Goal: Find specific page/section: Find specific page/section

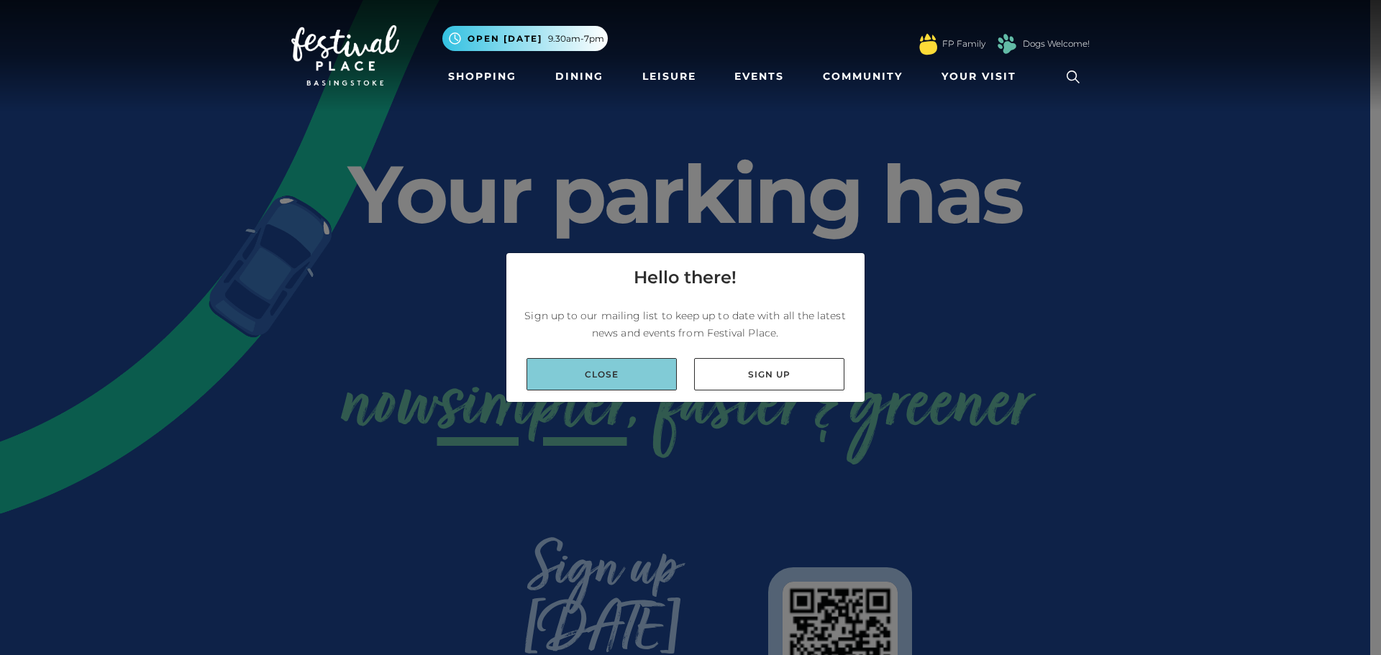
click at [664, 380] on link "Close" at bounding box center [602, 374] width 150 height 32
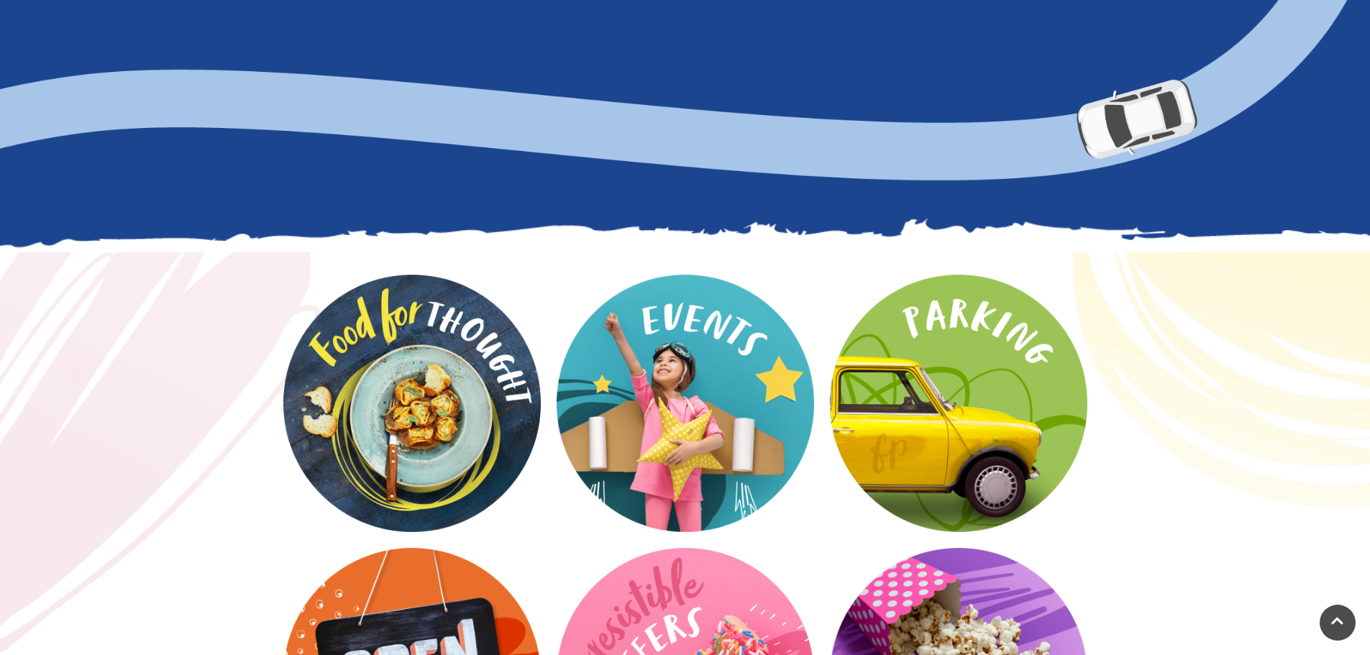
scroll to position [1870, 0]
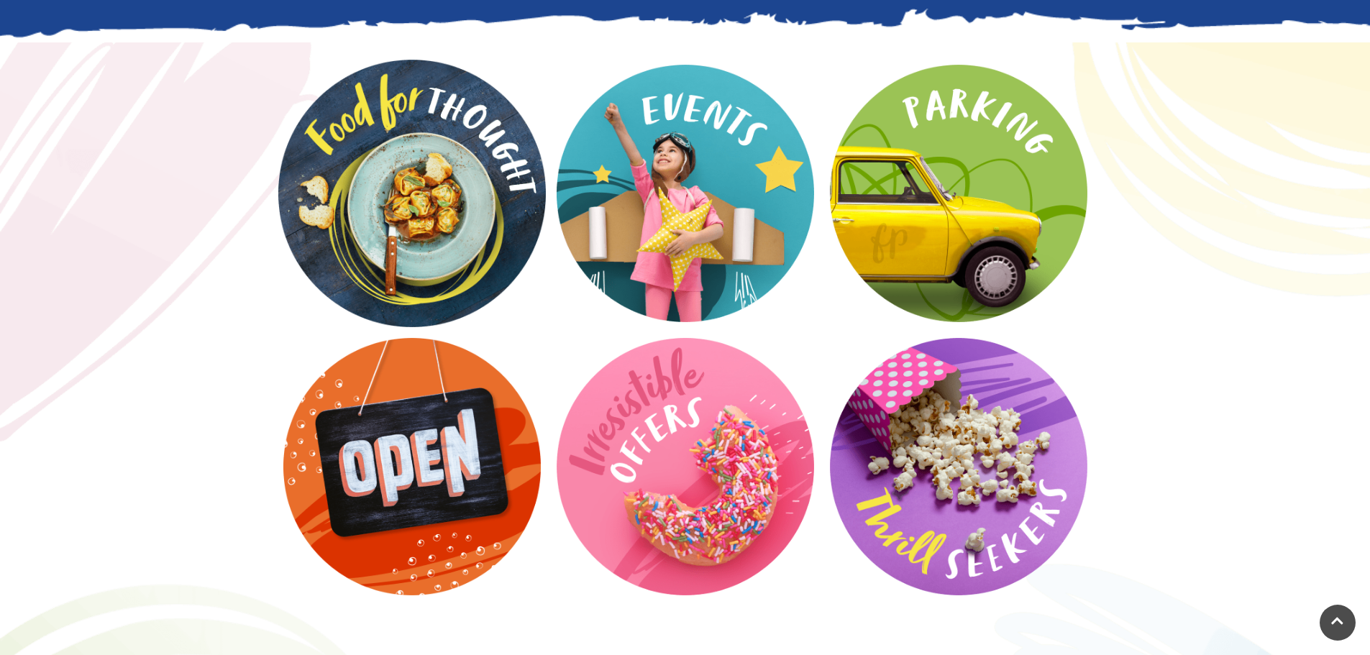
click at [453, 142] on video at bounding box center [412, 194] width 268 height 268
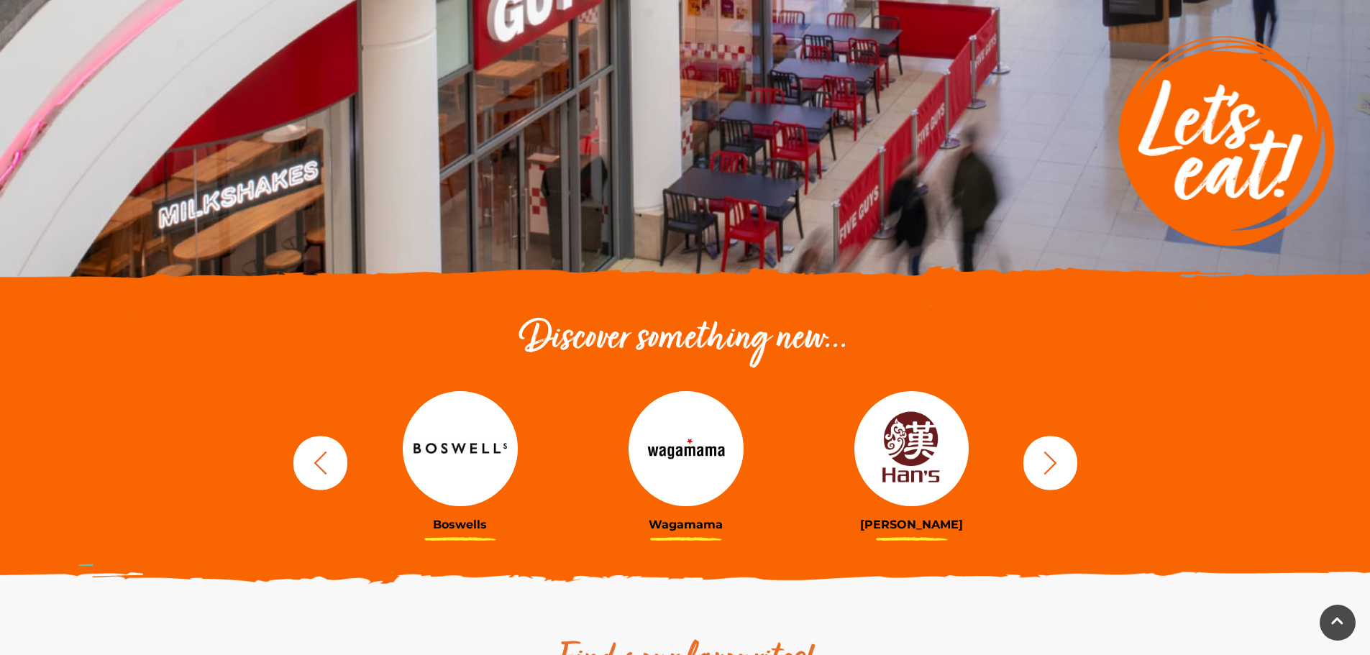
scroll to position [288, 0]
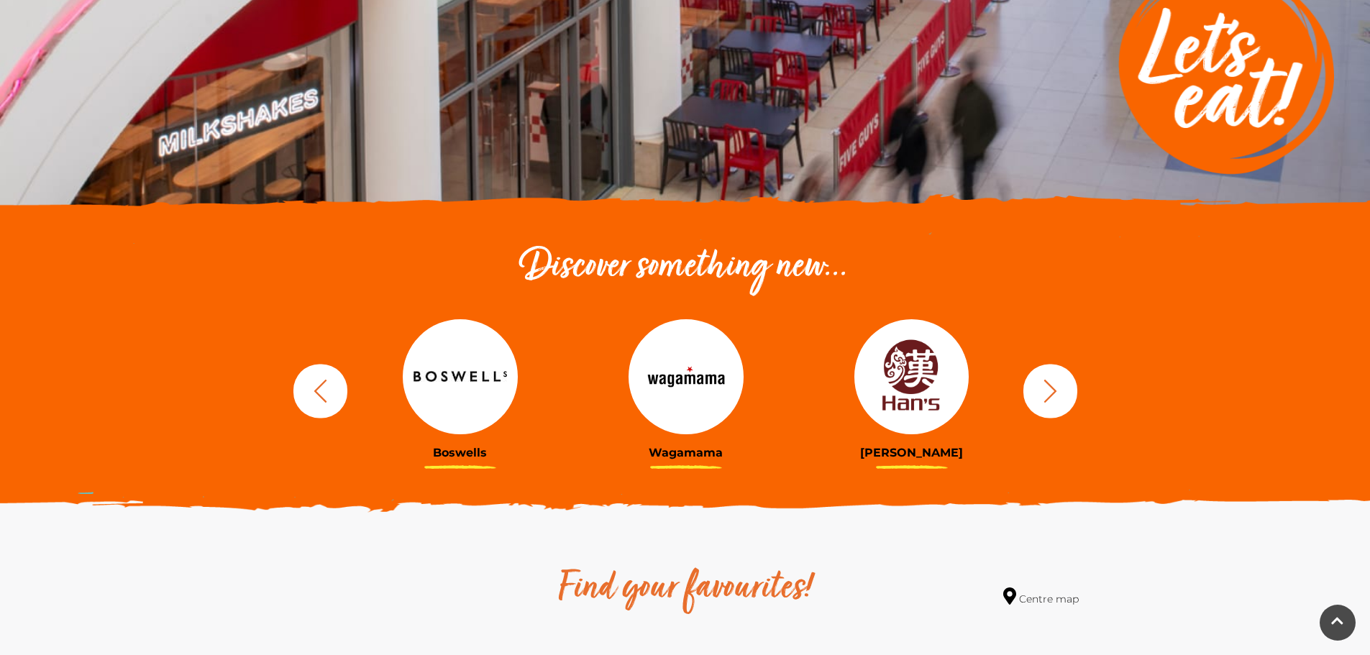
click at [926, 404] on img at bounding box center [911, 376] width 115 height 115
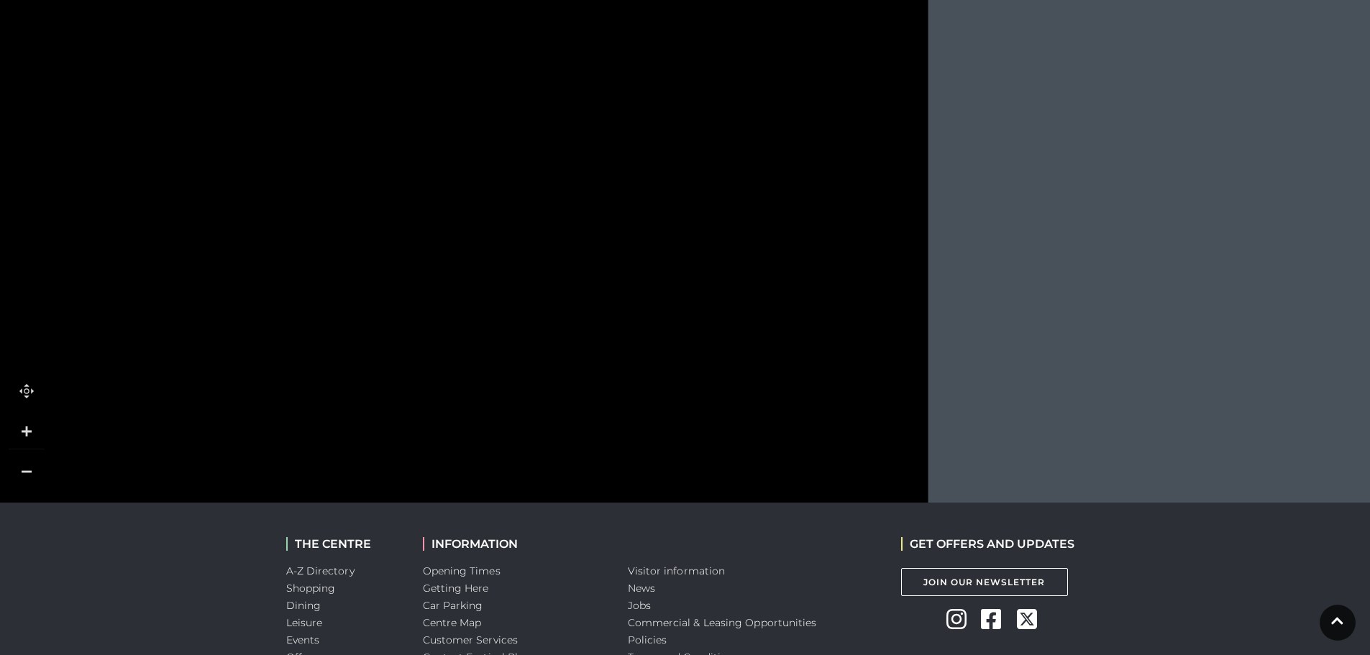
scroll to position [1653, 0]
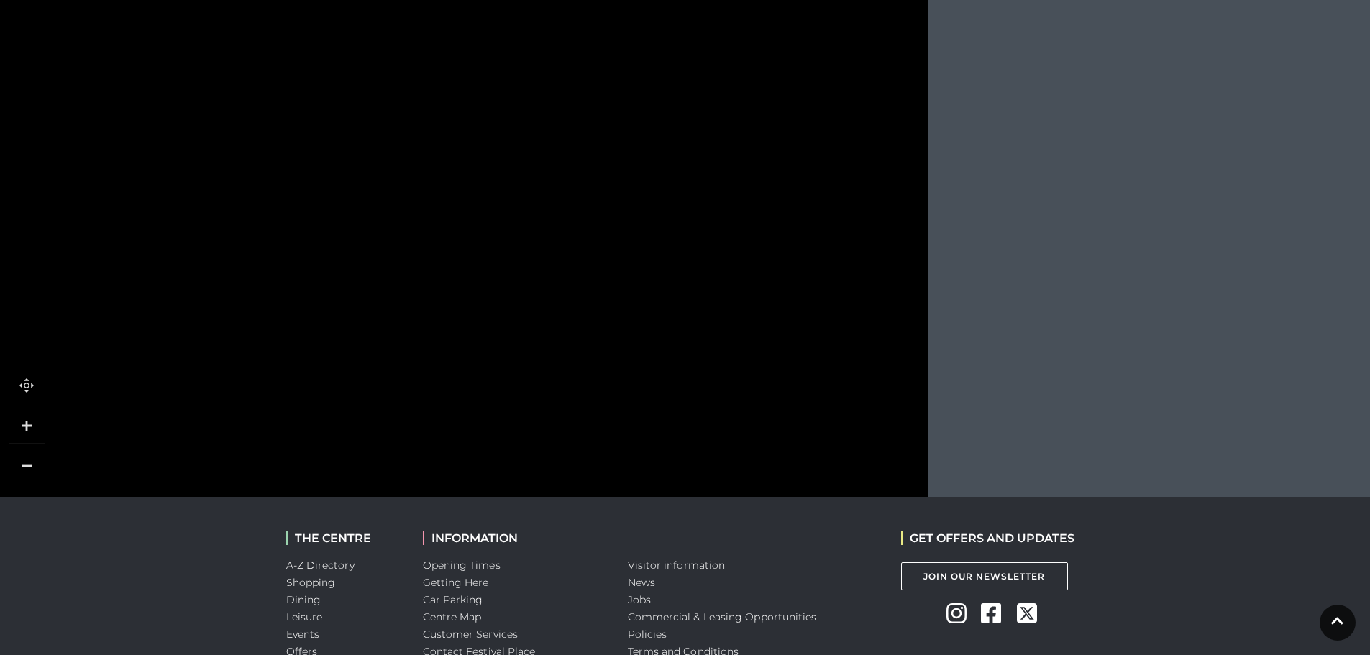
click at [15, 461] on link at bounding box center [27, 466] width 36 height 36
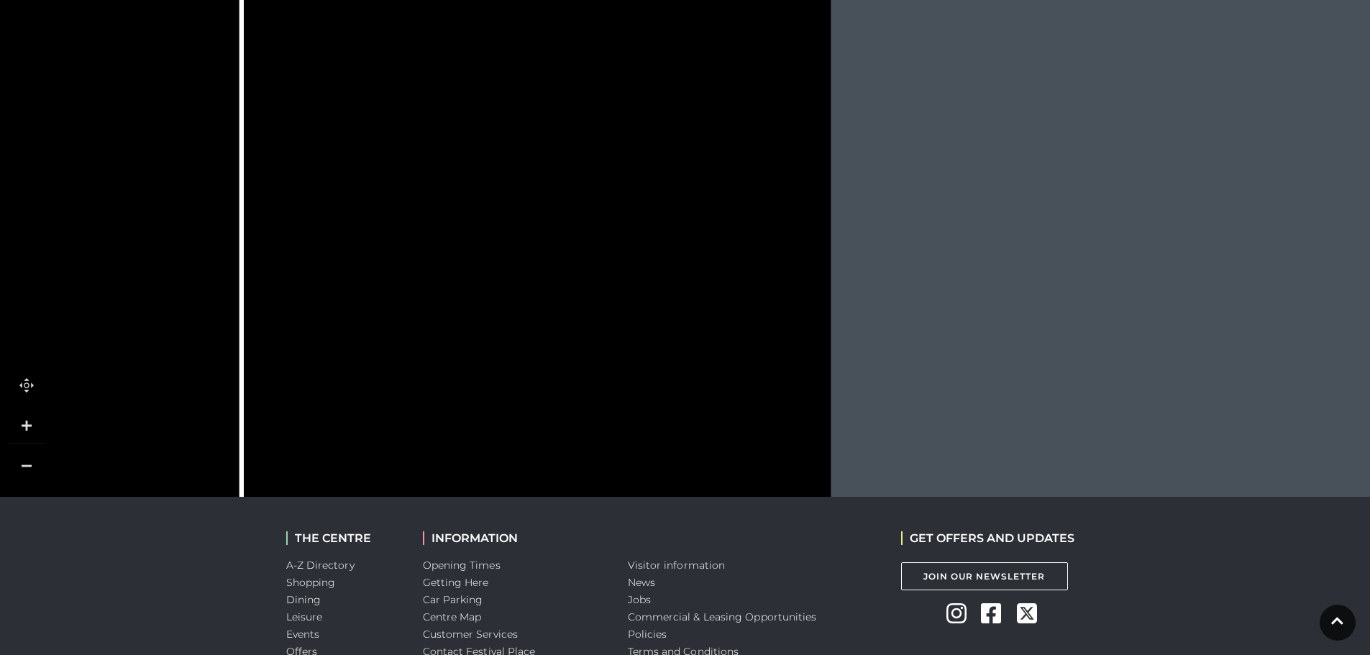
click at [15, 461] on link at bounding box center [27, 466] width 36 height 36
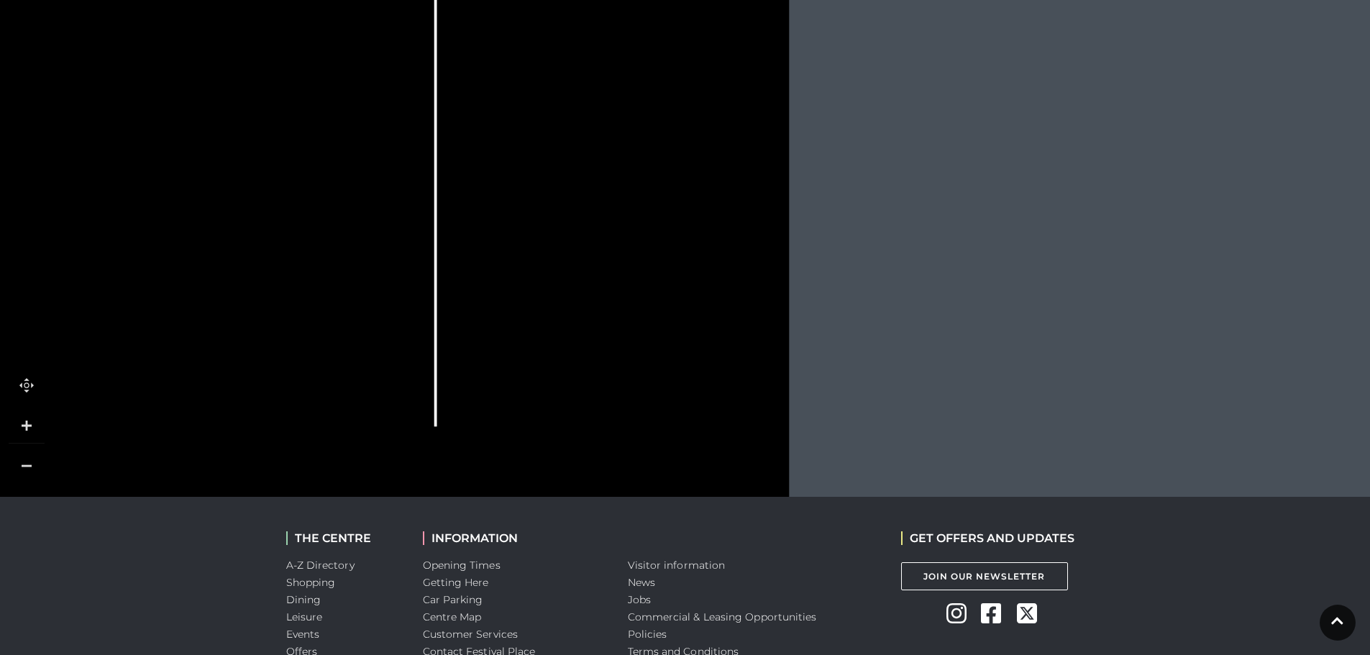
click at [27, 424] on link at bounding box center [27, 426] width 36 height 36
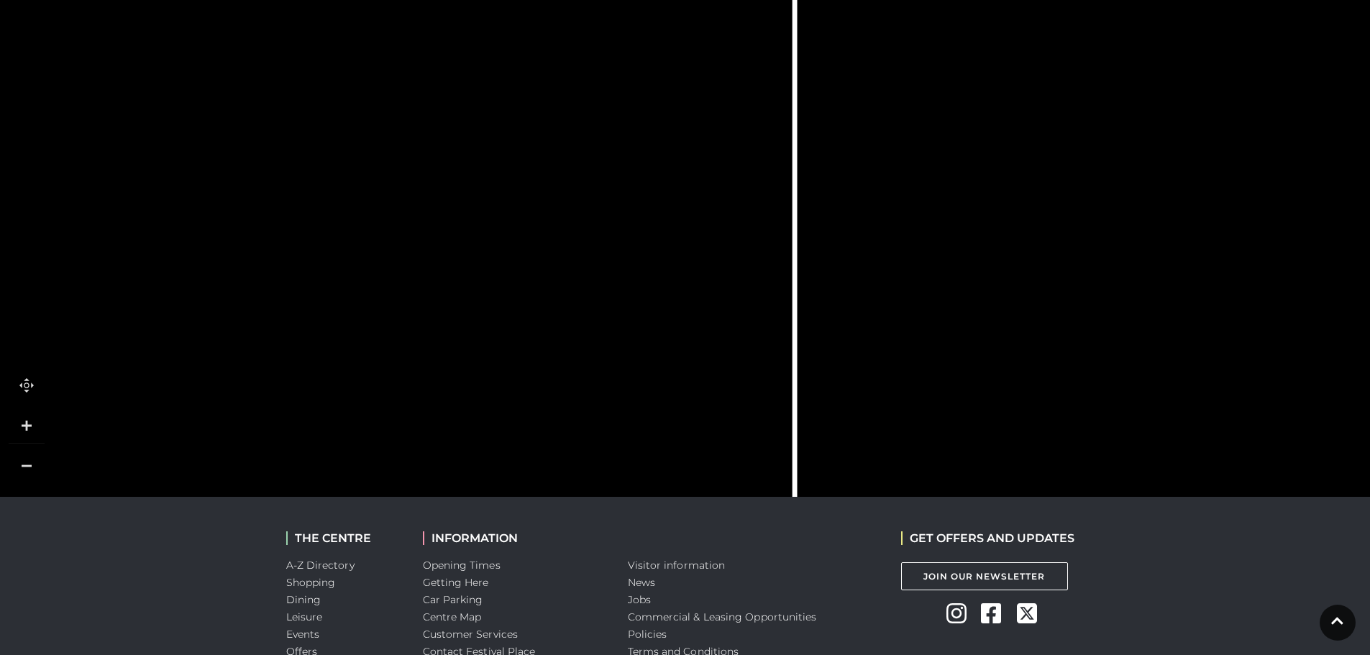
drag, startPoint x: 141, startPoint y: 403, endPoint x: 700, endPoint y: 378, distance: 559.4
click at [700, 378] on icon at bounding box center [400, 82] width 2629 height 1454
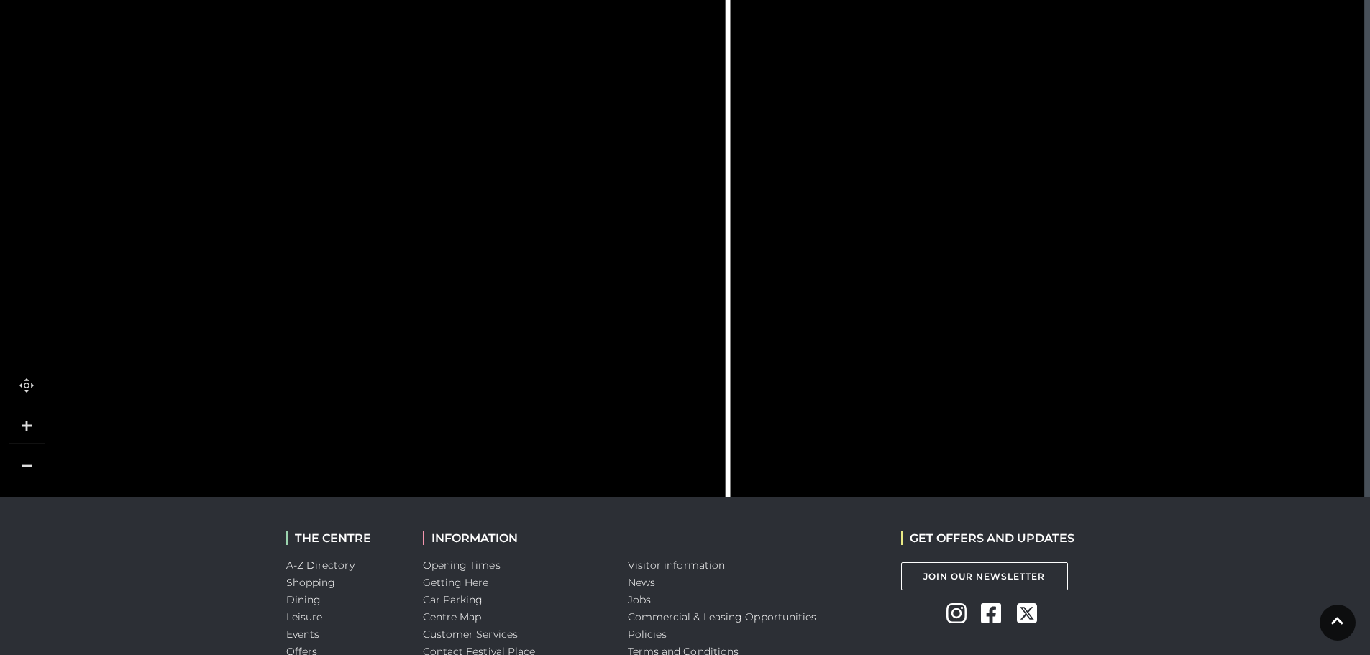
drag, startPoint x: 457, startPoint y: 375, endPoint x: 390, endPoint y: 363, distance: 68.0
click at [390, 363] on icon at bounding box center [493, 102] width 356 height 793
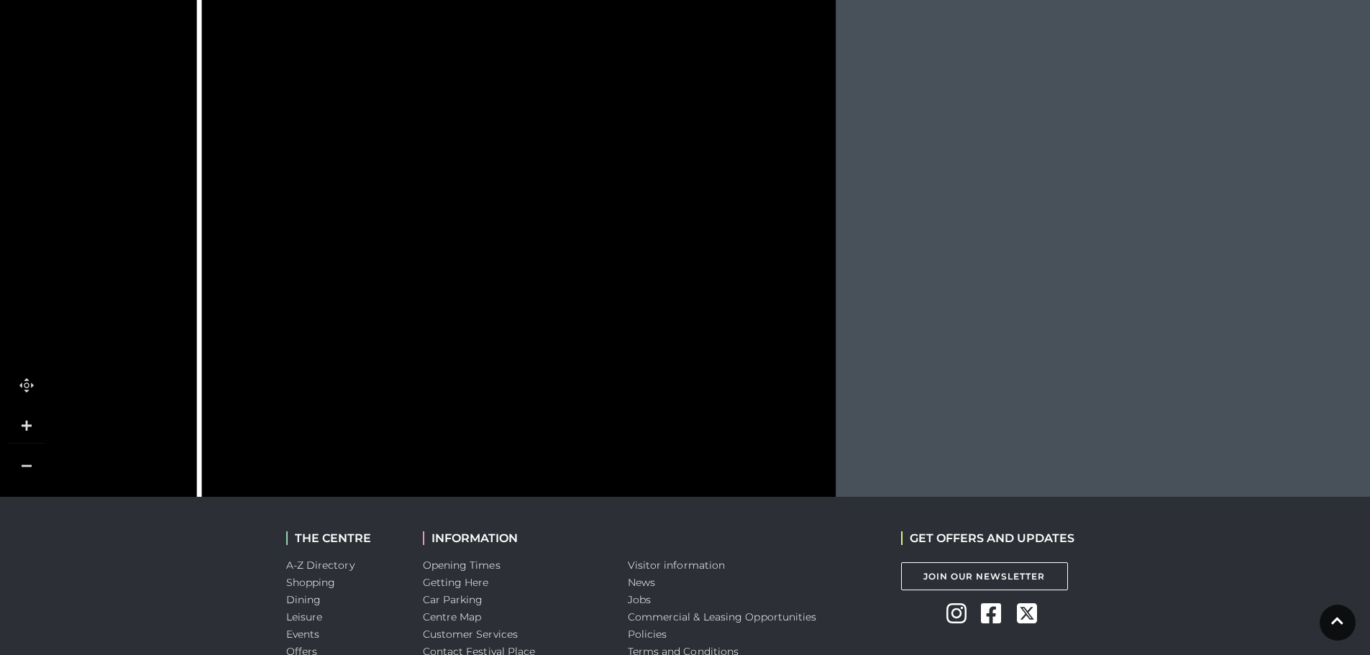
drag, startPoint x: 544, startPoint y: 370, endPoint x: 15, endPoint y: 496, distance: 543.4
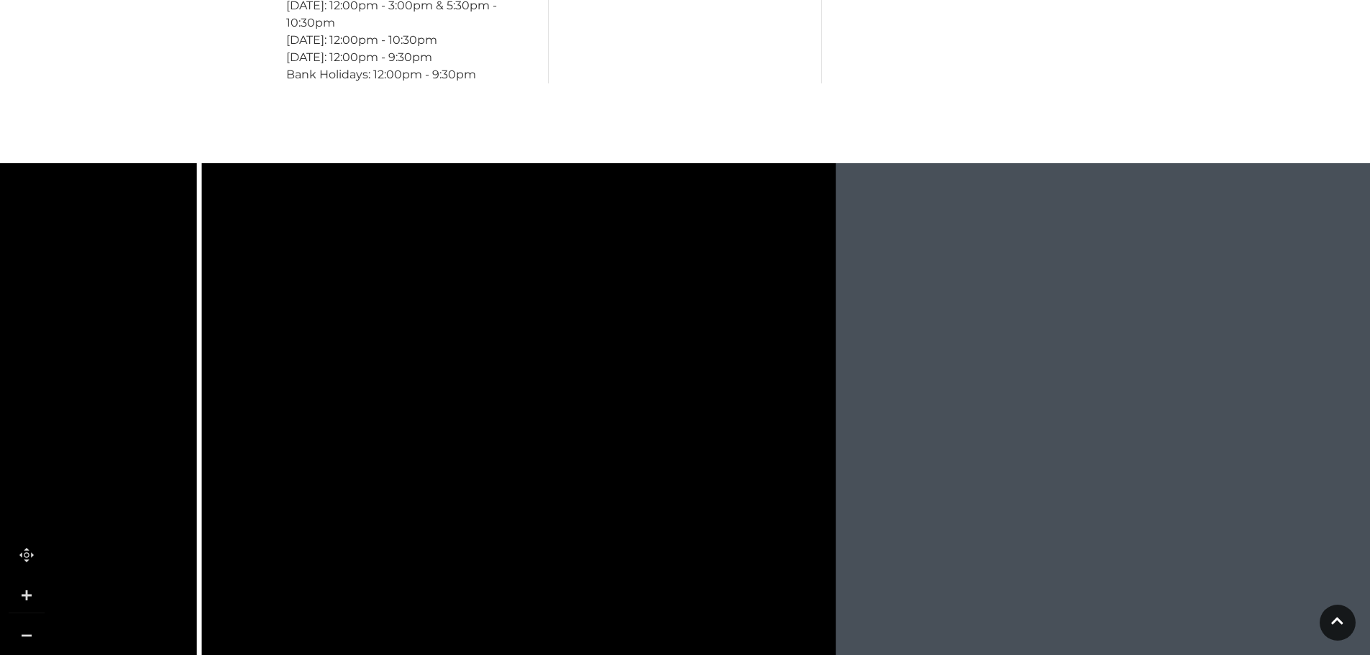
scroll to position [1437, 0]
